Goal: Task Accomplishment & Management: Use online tool/utility

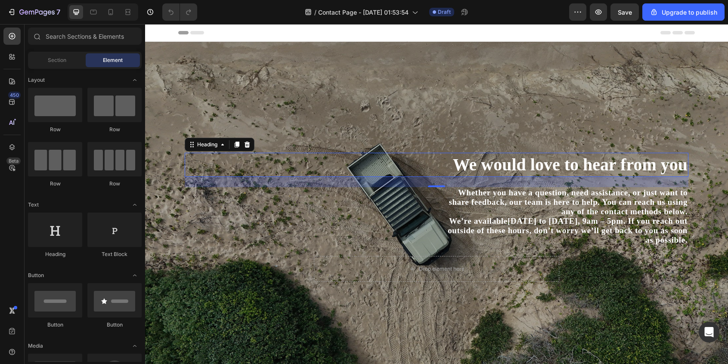
click at [541, 172] on h1 "We would love to hear from you" at bounding box center [437, 165] width 504 height 24
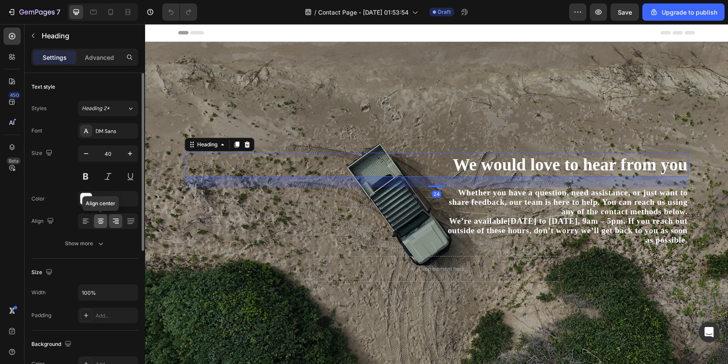
click at [103, 227] on div at bounding box center [100, 222] width 13 height 14
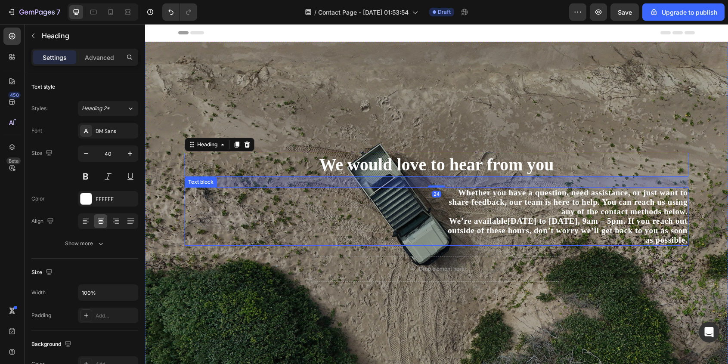
click at [488, 206] on p "share feedback, our team is here to help. You can reach us using" at bounding box center [437, 202] width 502 height 9
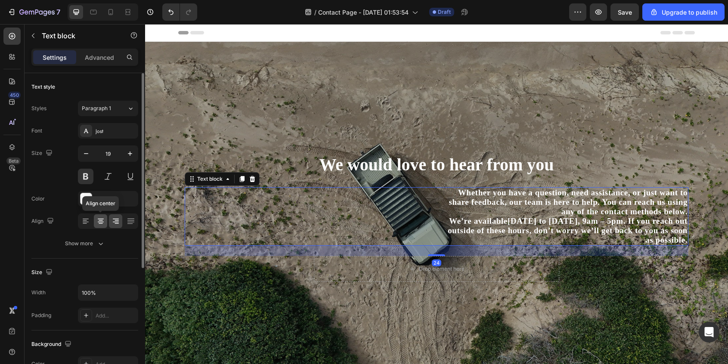
click at [103, 219] on icon at bounding box center [101, 219] width 6 height 1
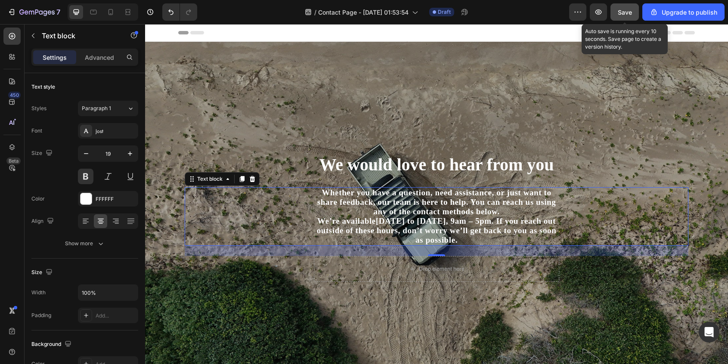
click at [618, 14] on button "Save" at bounding box center [625, 11] width 28 height 17
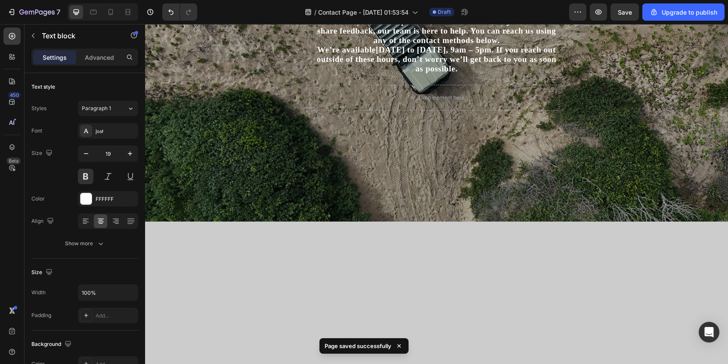
scroll to position [385, 0]
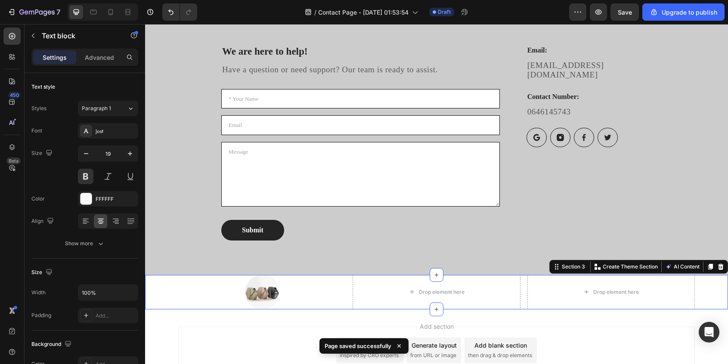
click at [158, 285] on div "Image Drop element here Drop element here Row" at bounding box center [436, 292] width 583 height 34
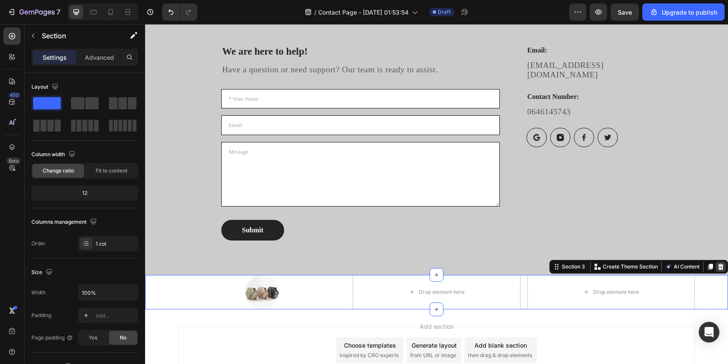
click at [720, 264] on icon at bounding box center [721, 267] width 7 height 7
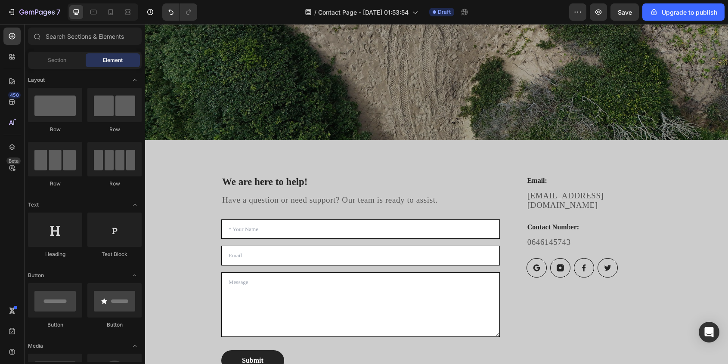
scroll to position [347, 0]
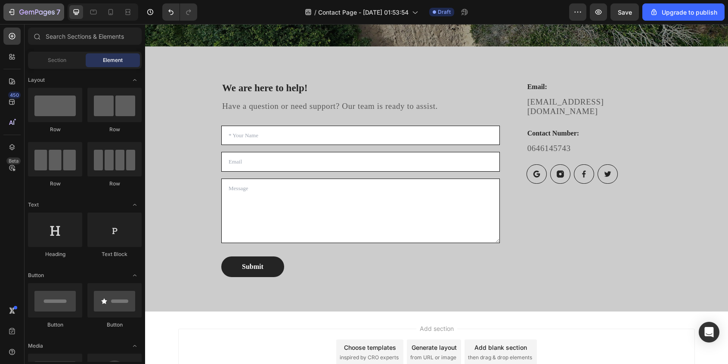
click at [31, 19] on button "7" at bounding box center [33, 11] width 61 height 17
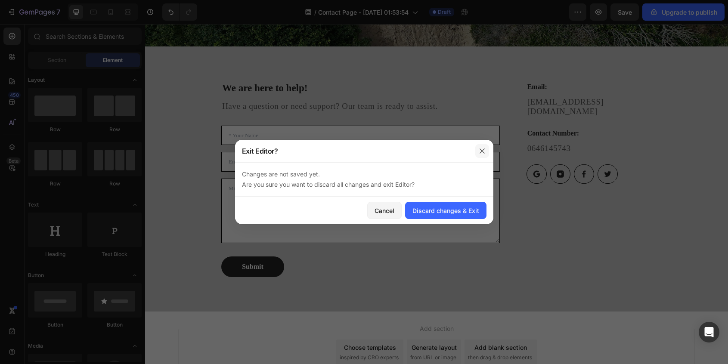
click at [484, 149] on icon "button" at bounding box center [482, 151] width 5 height 5
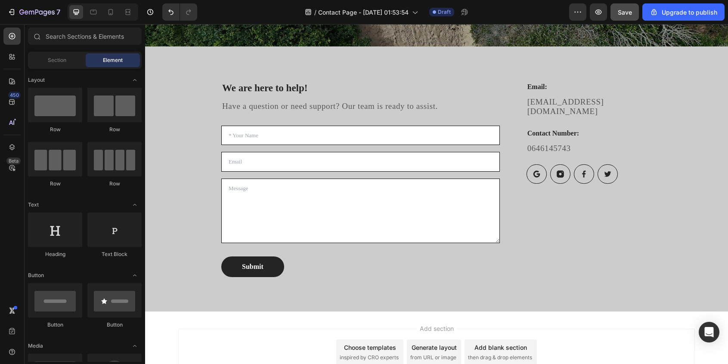
click at [625, 12] on span "Save" at bounding box center [625, 12] width 14 height 7
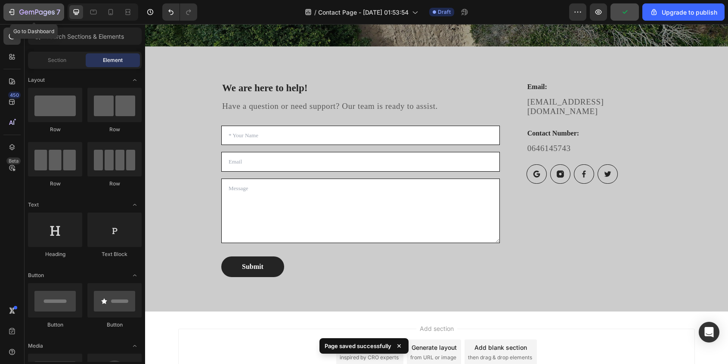
click at [37, 16] on icon "button" at bounding box center [36, 12] width 35 height 7
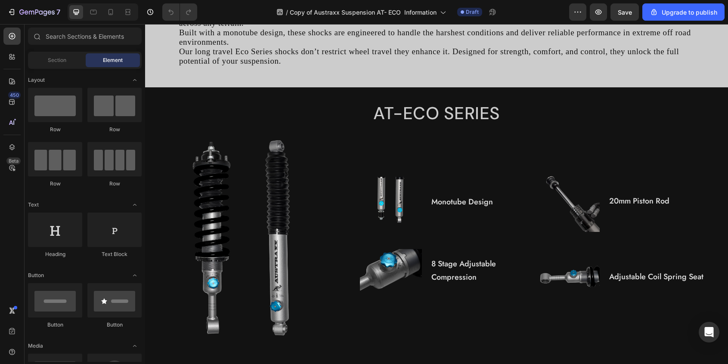
scroll to position [332, 0]
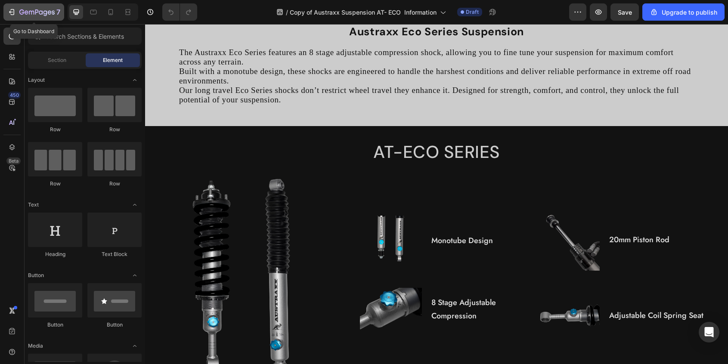
click at [50, 14] on icon "button" at bounding box center [50, 12] width 4 height 4
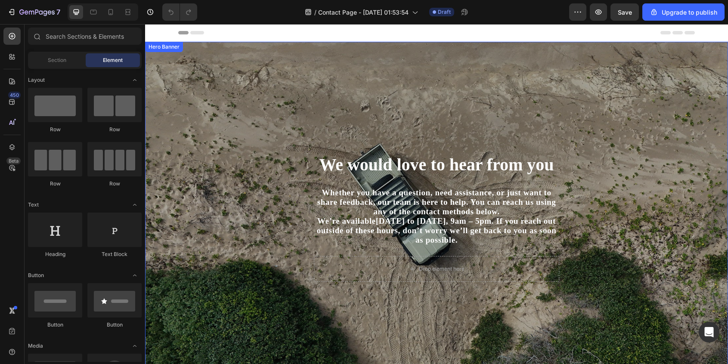
click at [272, 66] on div "We would love to hear from you Heading Whether you have a question, need assist…" at bounding box center [437, 218] width 504 height 324
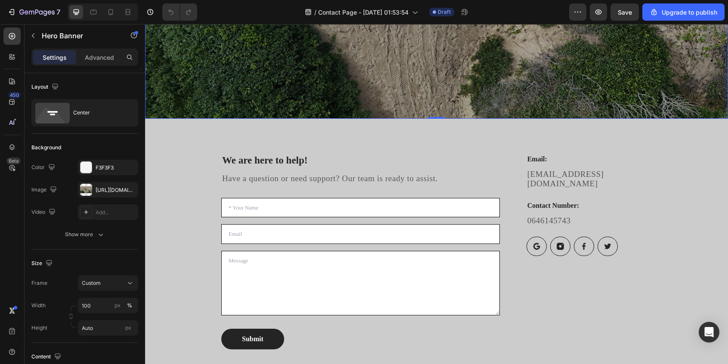
scroll to position [297, 0]
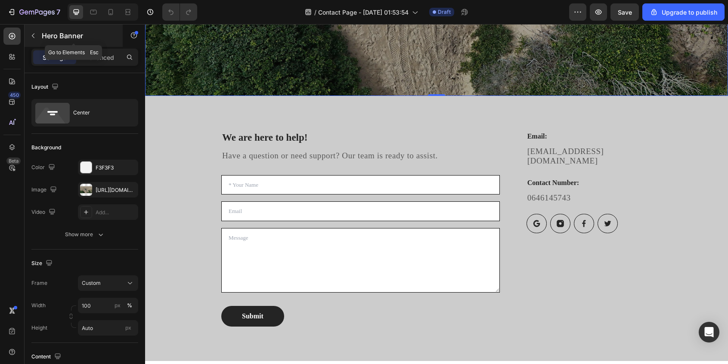
click at [28, 36] on button "button" at bounding box center [33, 36] width 14 height 14
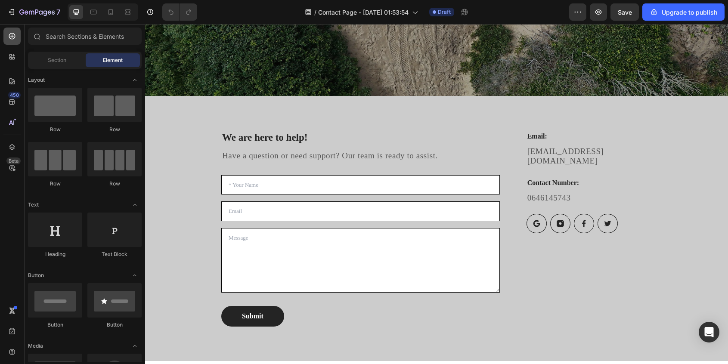
click at [13, 39] on icon at bounding box center [12, 36] width 6 height 6
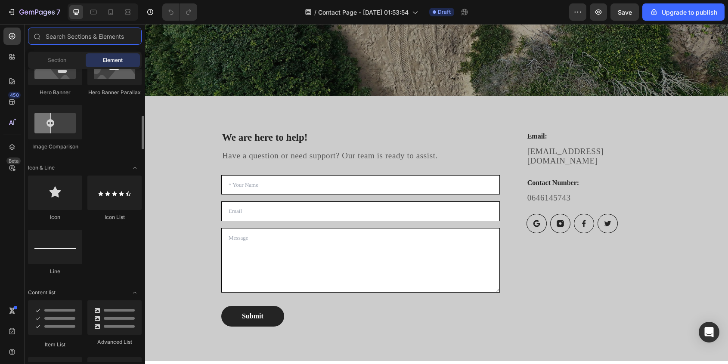
scroll to position [469, 0]
